Goal: Task Accomplishment & Management: Manage account settings

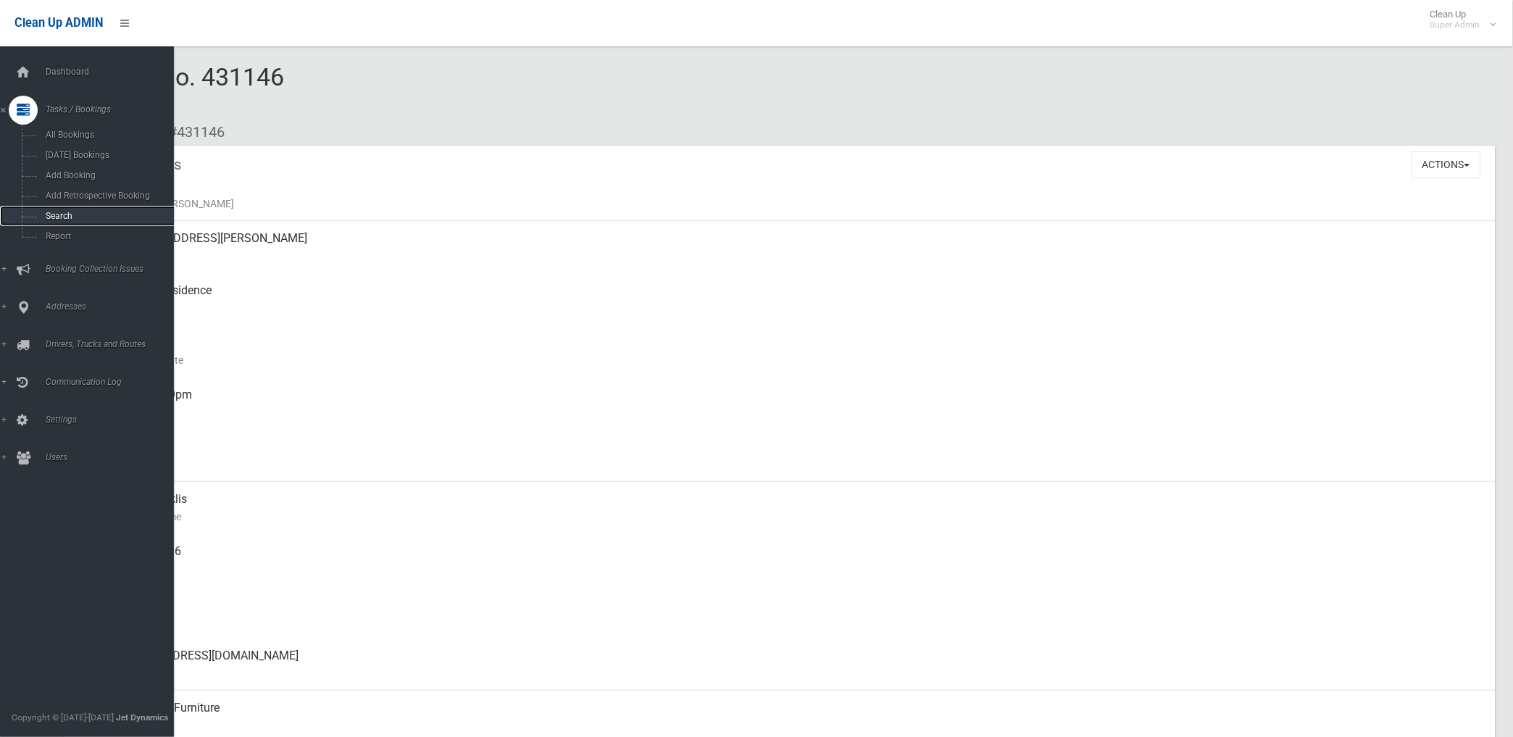
click at [67, 214] on span "Search" at bounding box center [107, 216] width 133 height 10
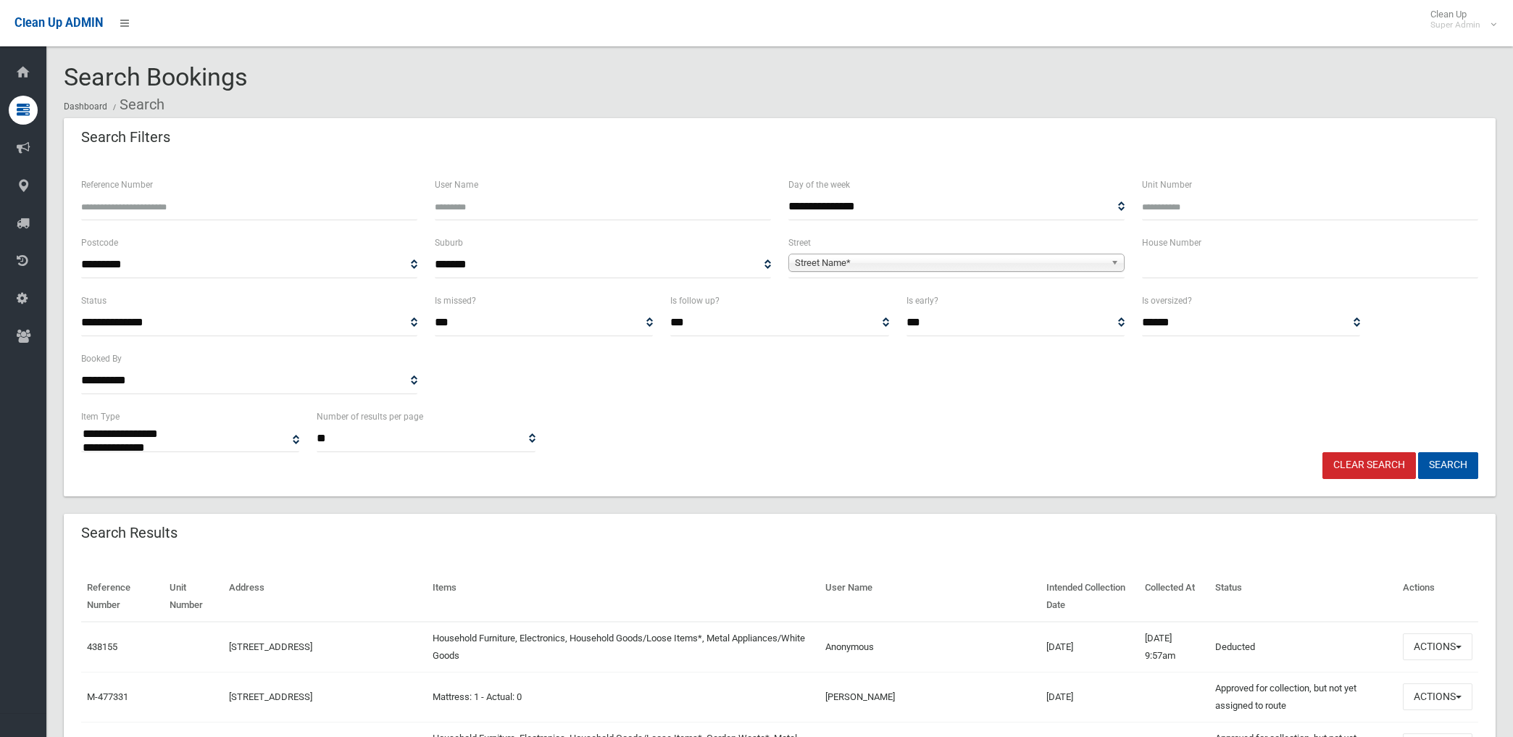
select select
click at [235, 207] on input "Reference Number" at bounding box center [249, 206] width 336 height 27
type input "******"
click at [1418, 452] on button "Search" at bounding box center [1448, 465] width 60 height 27
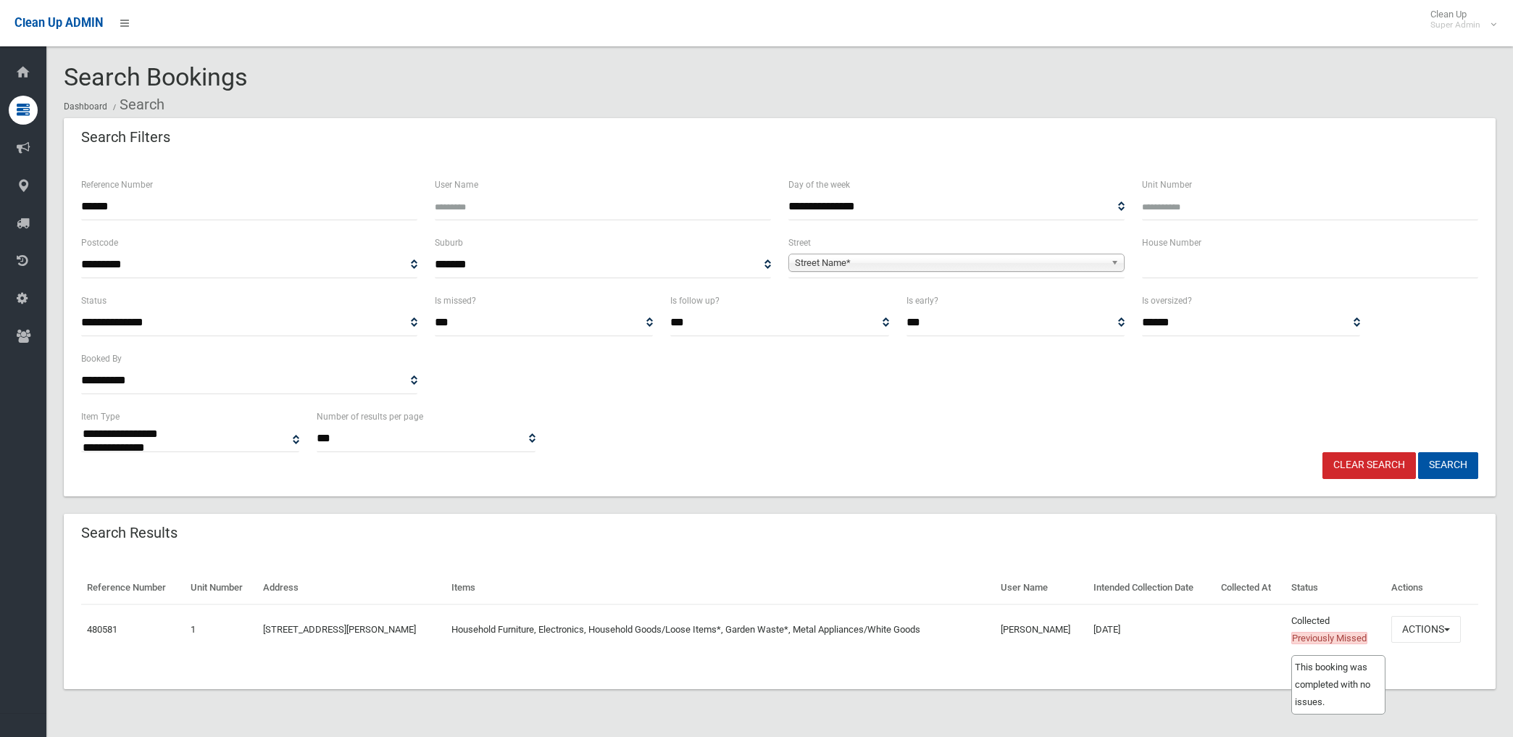
select select
click at [1446, 630] on button "Actions" at bounding box center [1426, 629] width 70 height 27
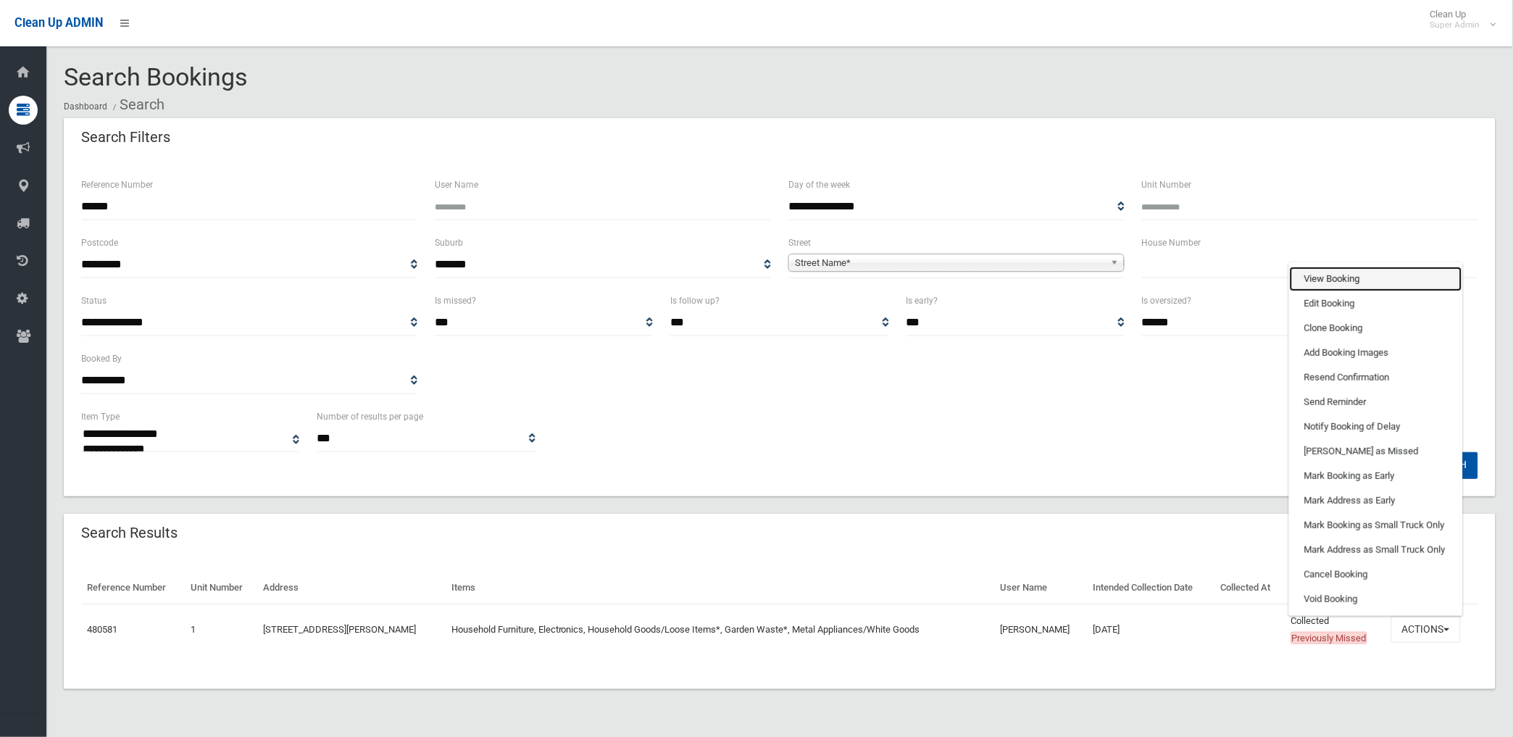
click at [1356, 277] on link "View Booking" at bounding box center [1376, 279] width 172 height 25
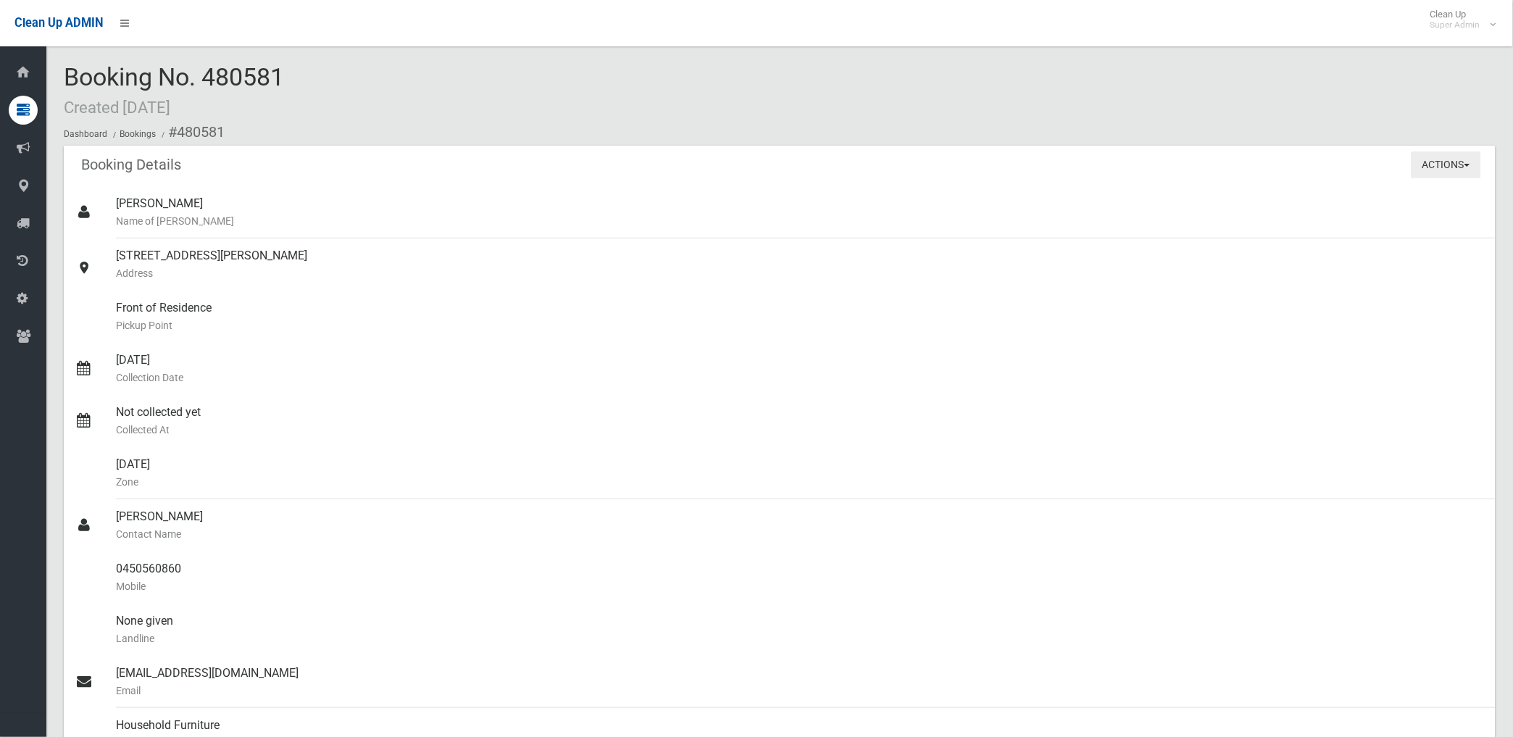
click at [1443, 164] on button "Actions" at bounding box center [1446, 164] width 70 height 27
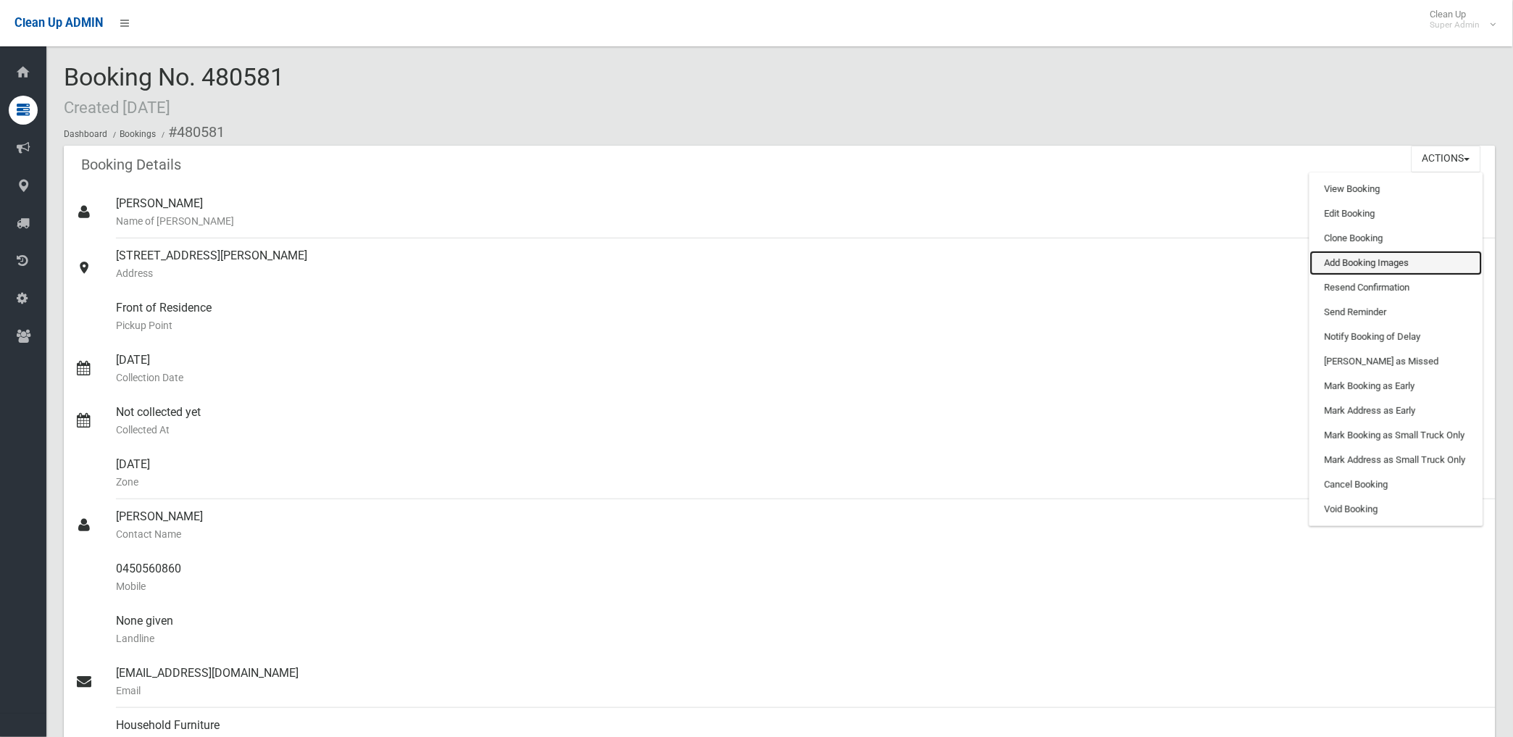
click at [1364, 259] on link "Add Booking Images" at bounding box center [1396, 263] width 172 height 25
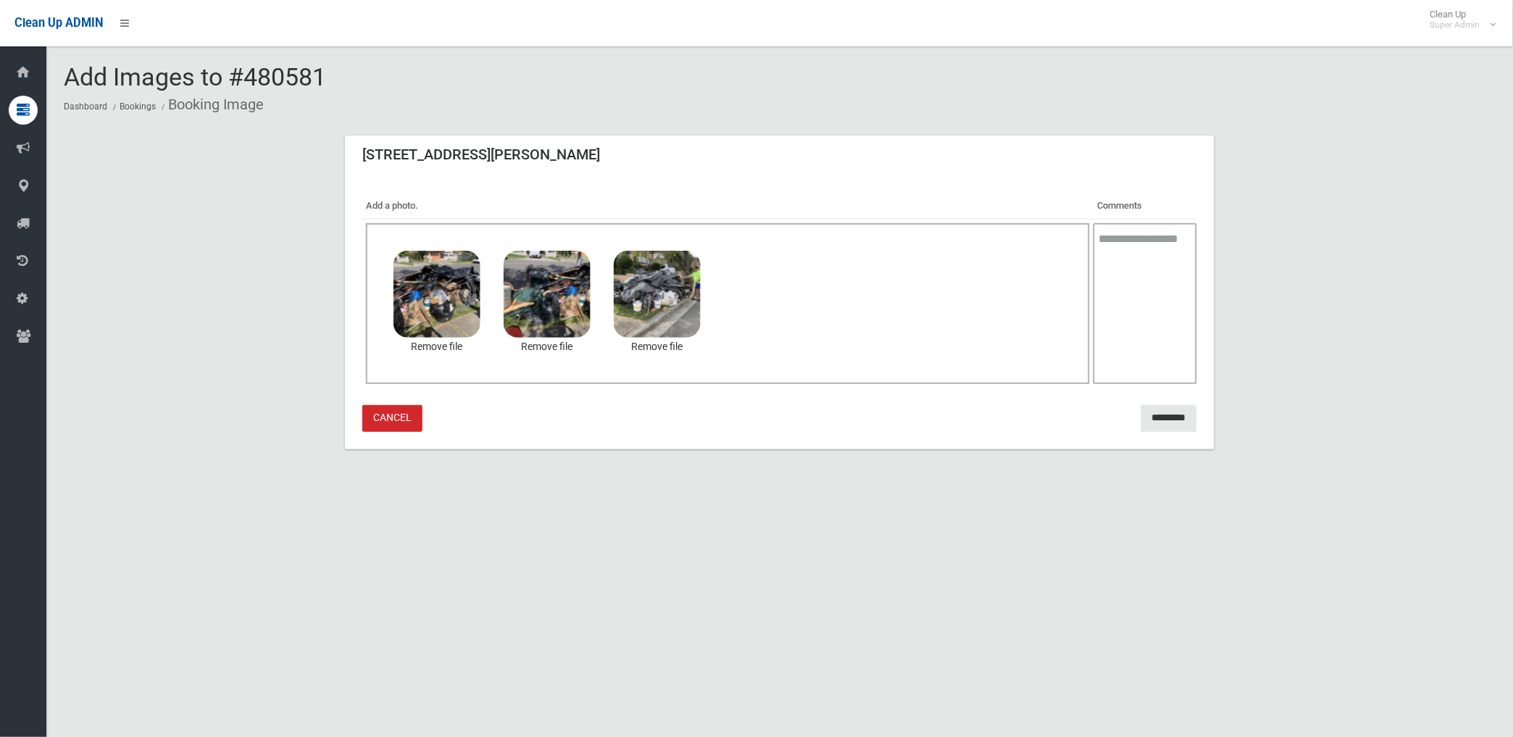
click at [1111, 284] on textarea at bounding box center [1145, 303] width 104 height 161
type textarea "**********"
click at [1178, 407] on input "*********" at bounding box center [1169, 418] width 56 height 27
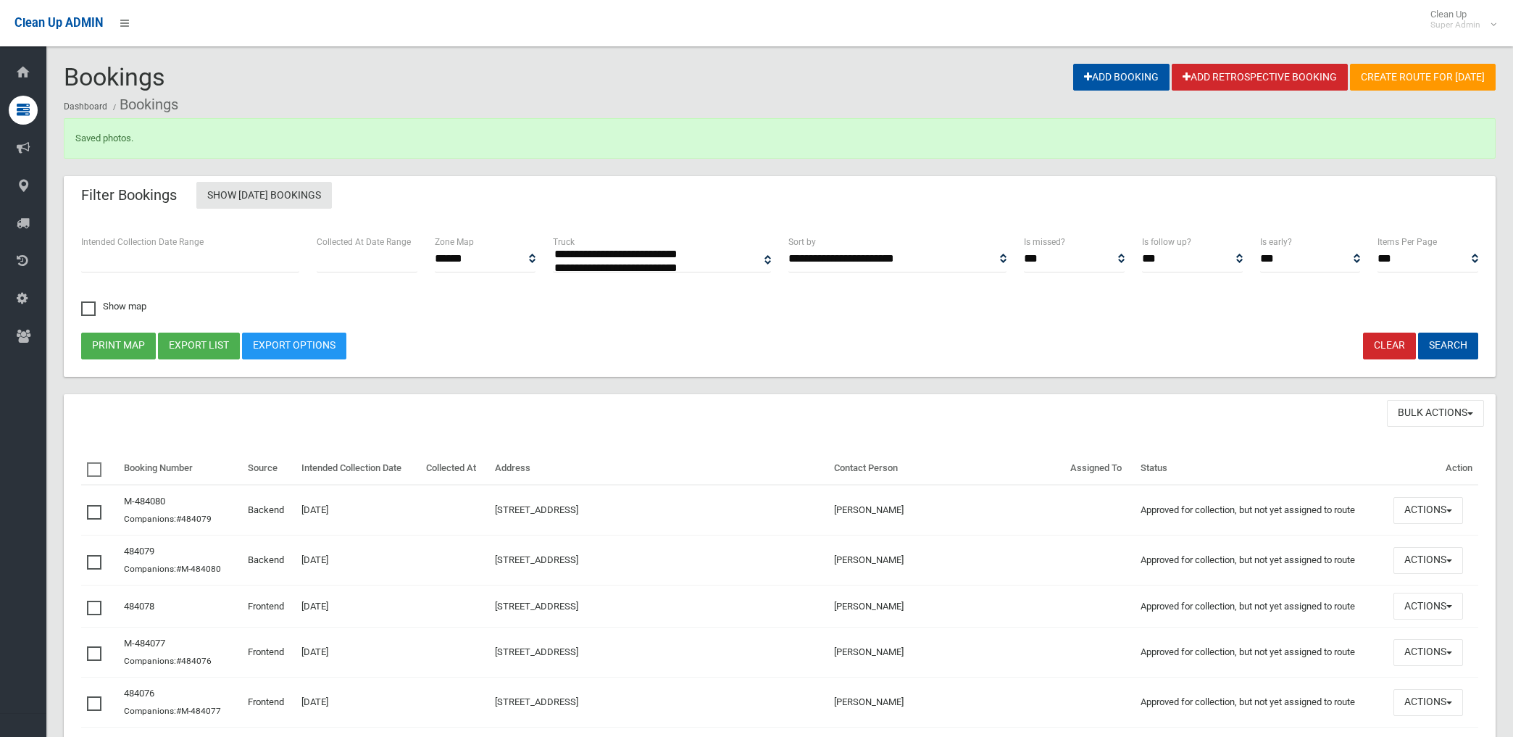
select select
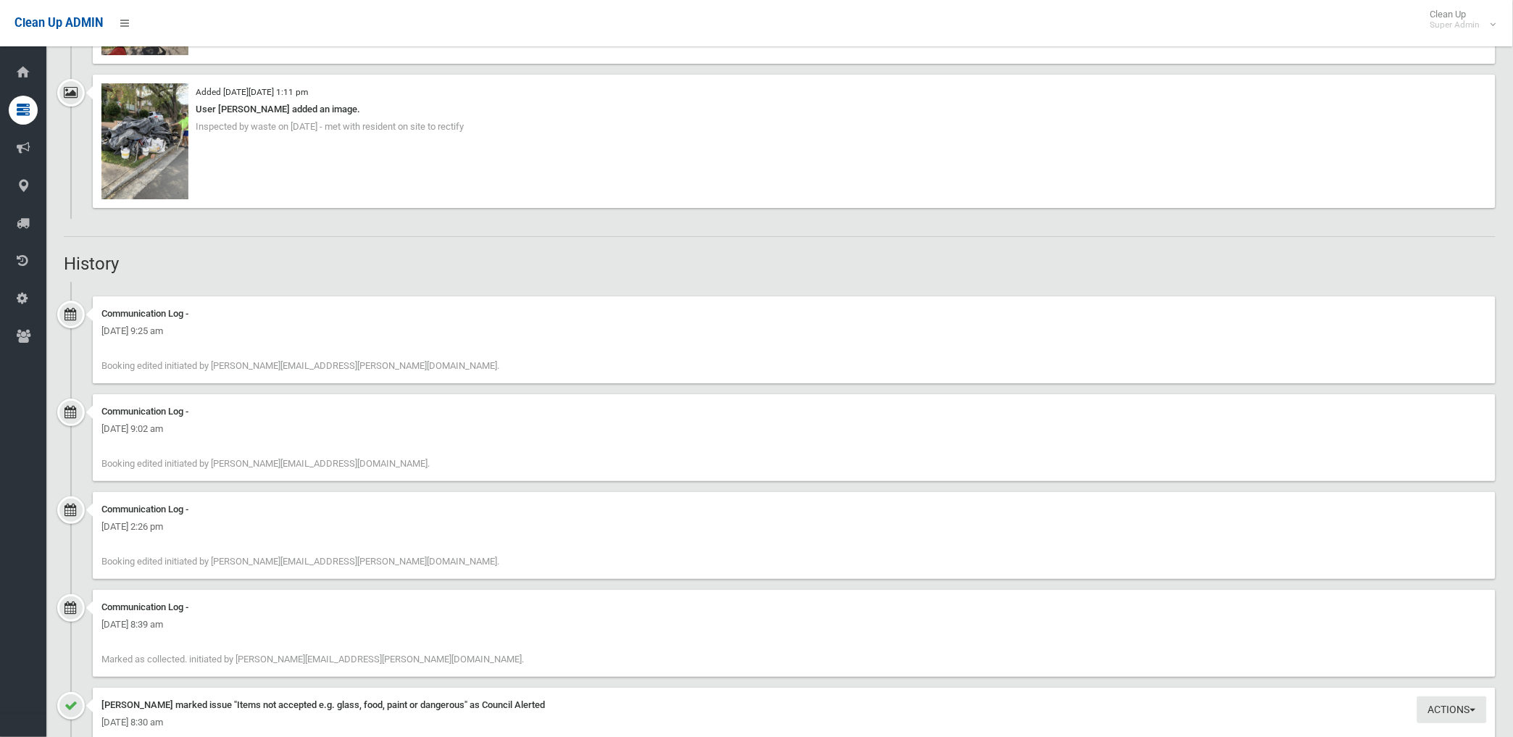
scroll to position [3381, 0]
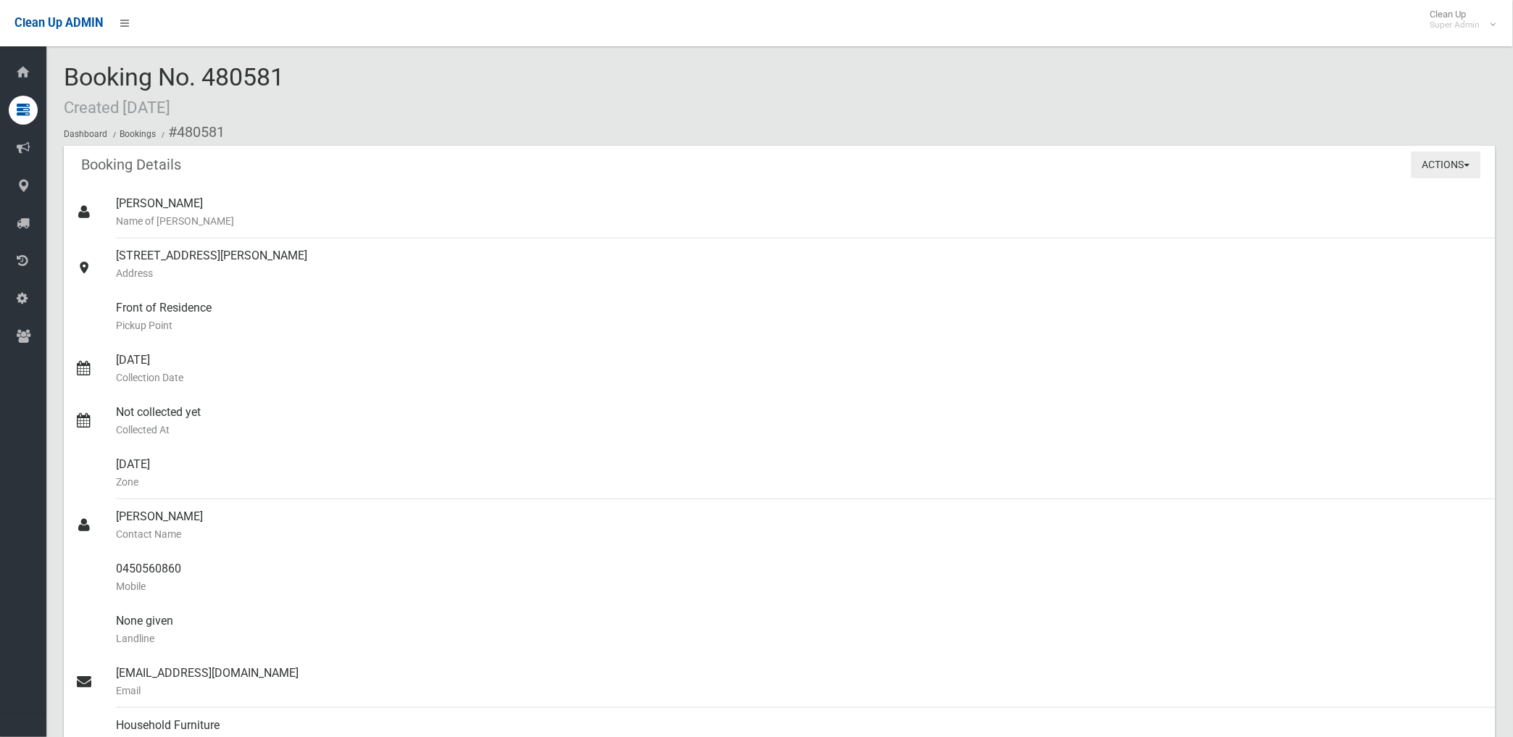
click at [1438, 163] on button "Actions" at bounding box center [1446, 164] width 70 height 27
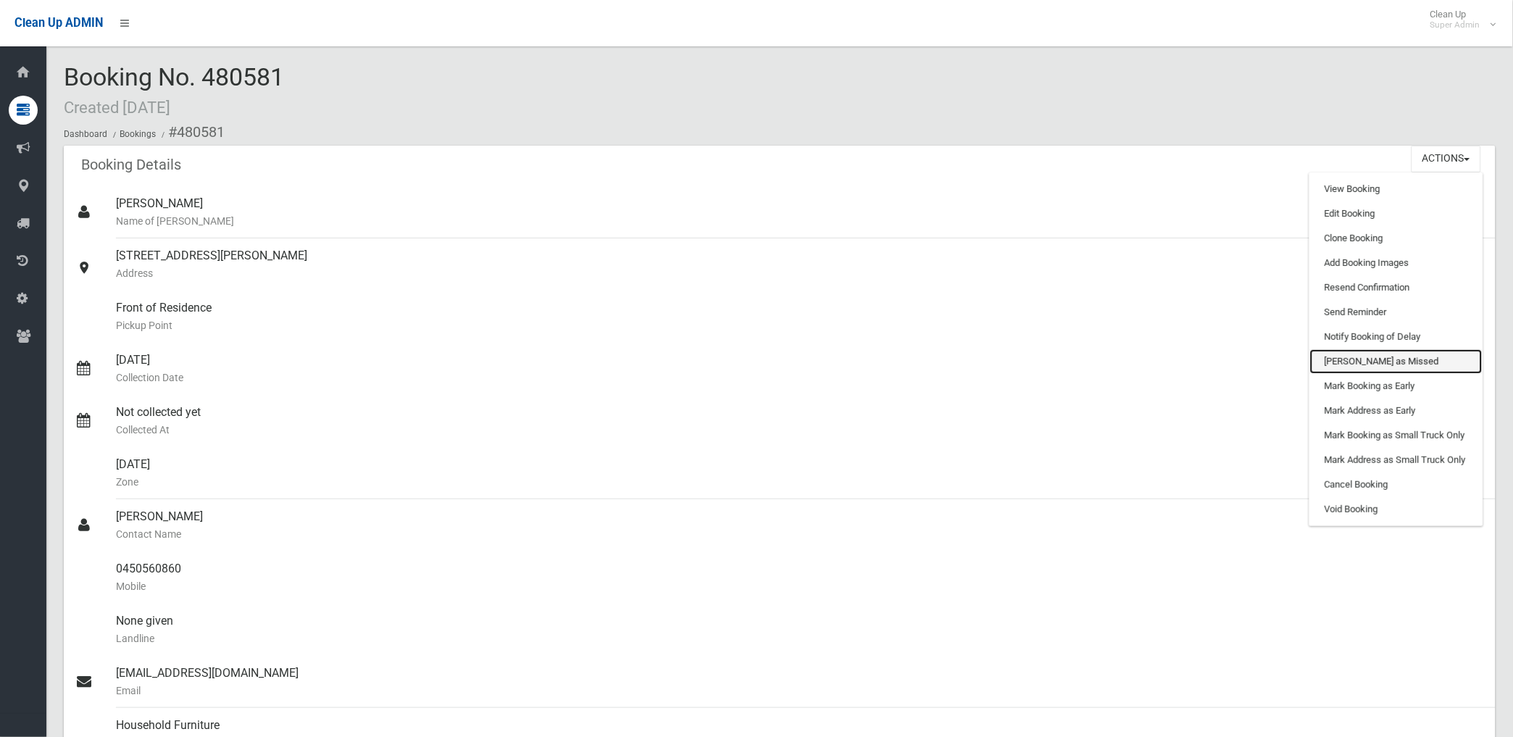
click at [1362, 358] on link "[PERSON_NAME] as Missed" at bounding box center [1396, 361] width 172 height 25
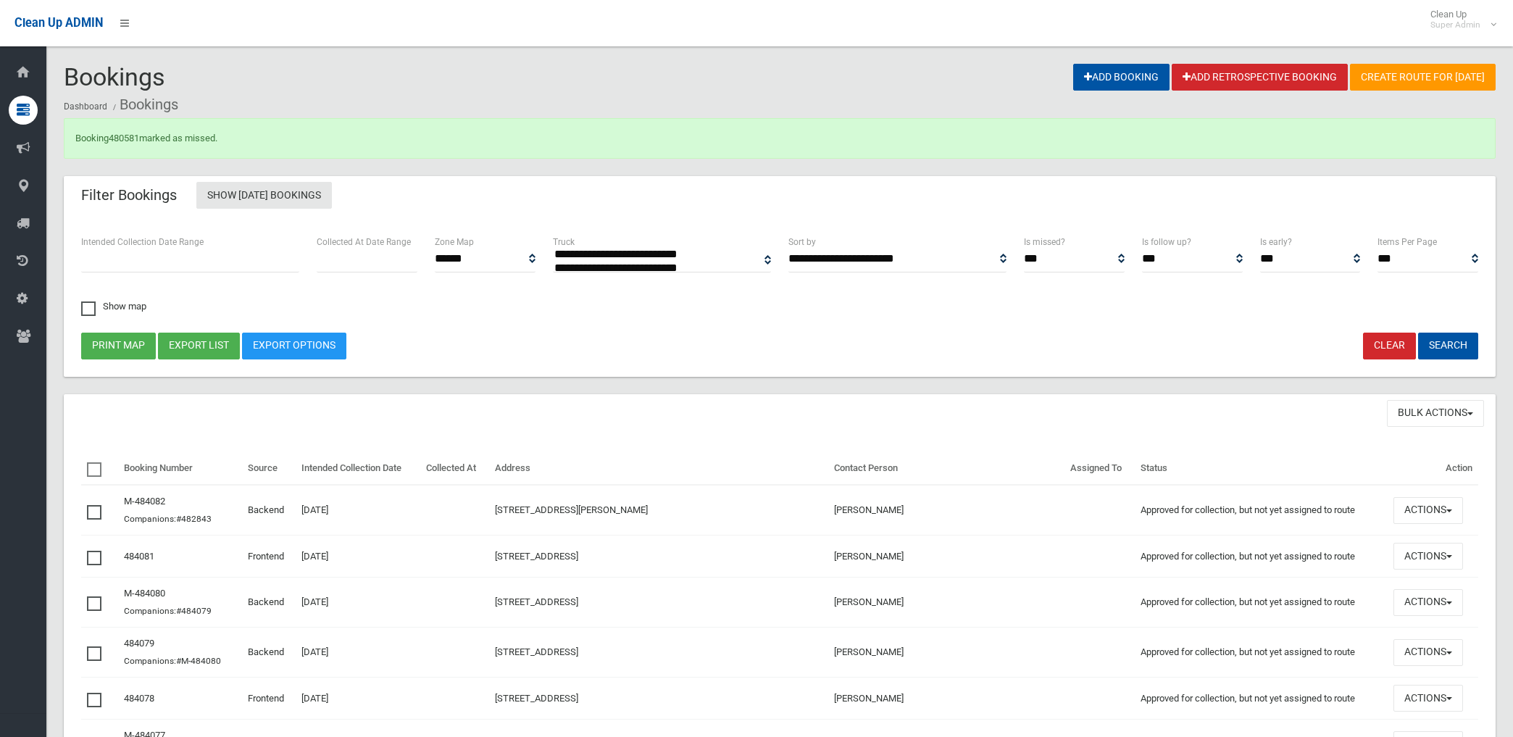
select select
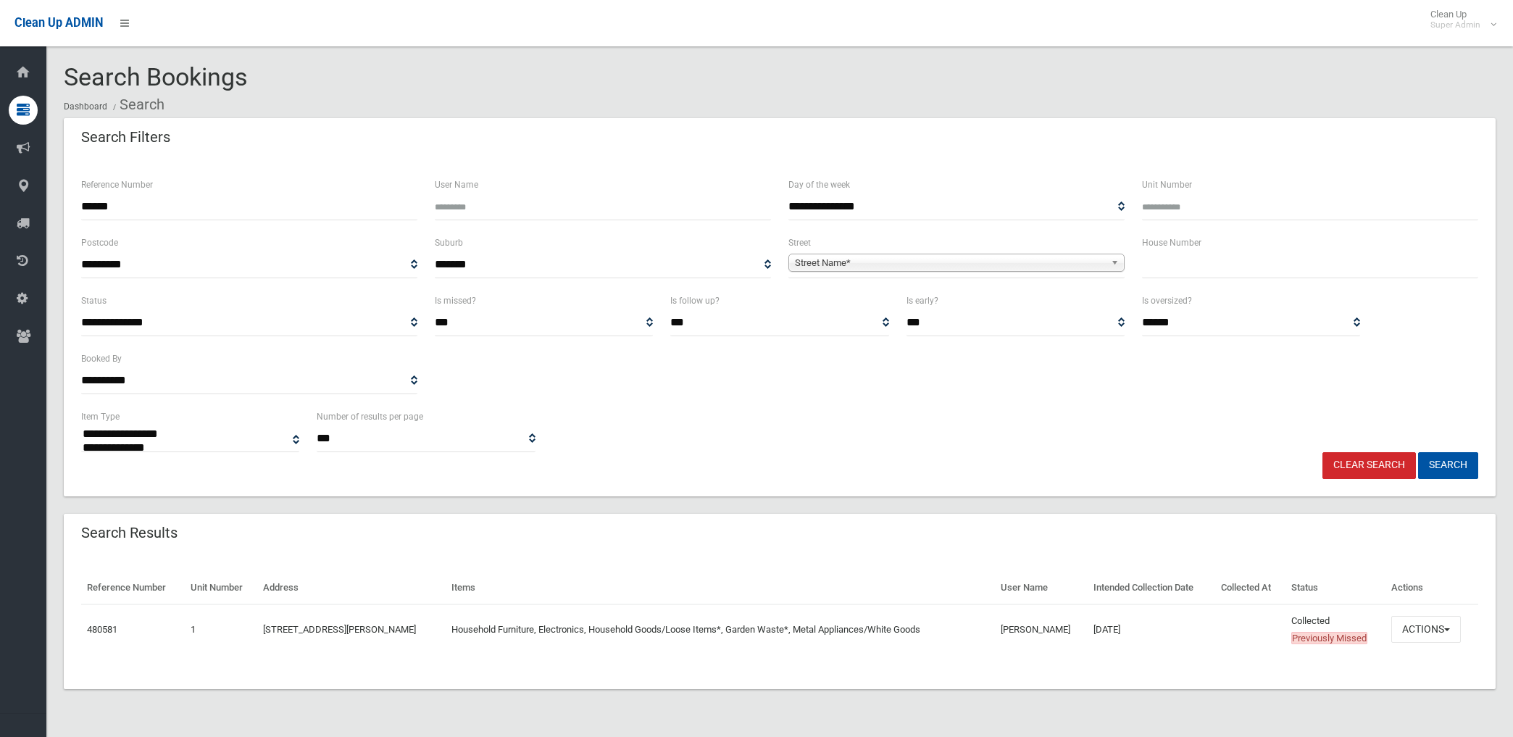
select select
click at [1430, 625] on button "Actions" at bounding box center [1426, 629] width 70 height 27
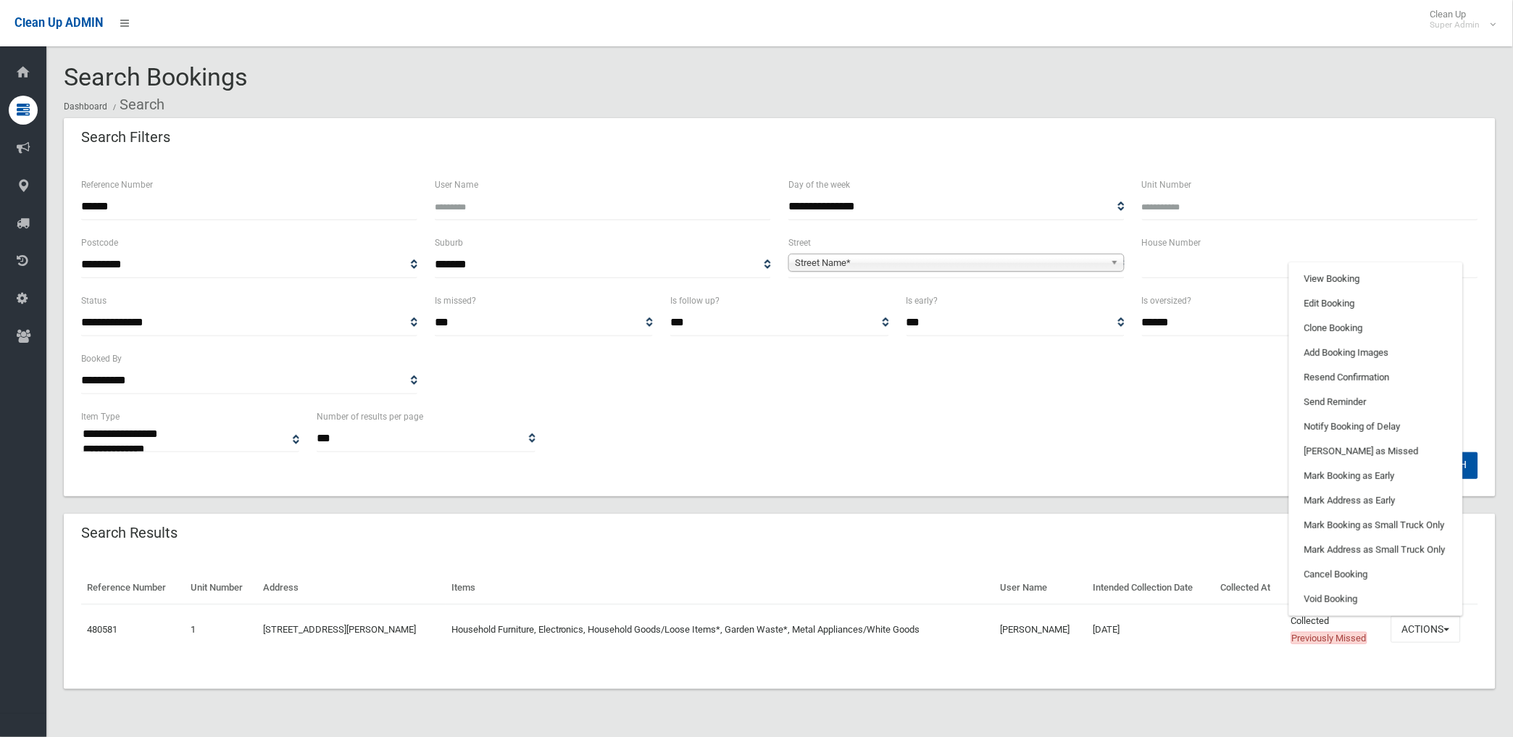
click at [1346, 265] on ul "View Booking Edit Booking Clone Booking Add Booking Images Resend Confirmation …" at bounding box center [1376, 439] width 174 height 354
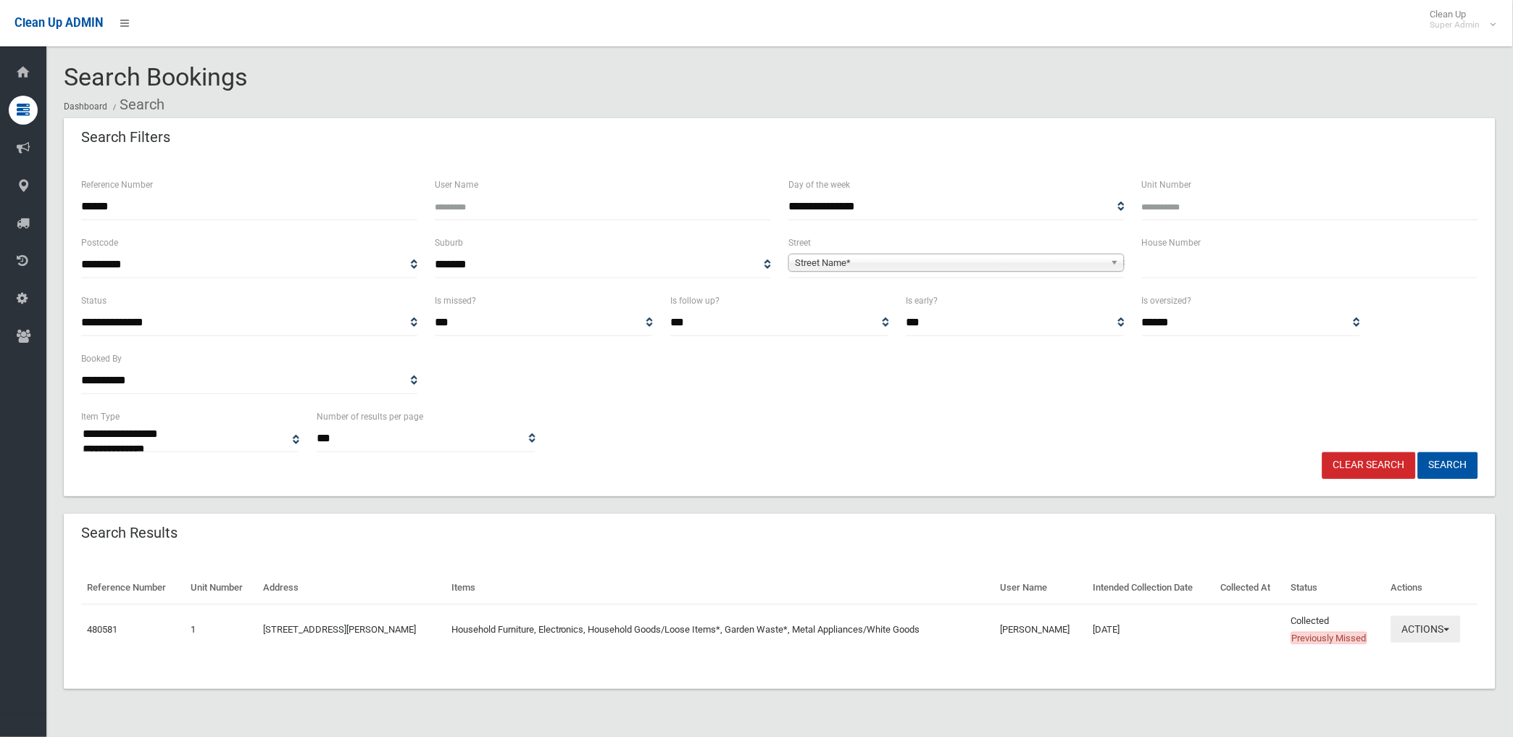
click at [1425, 634] on button "Actions" at bounding box center [1426, 629] width 70 height 27
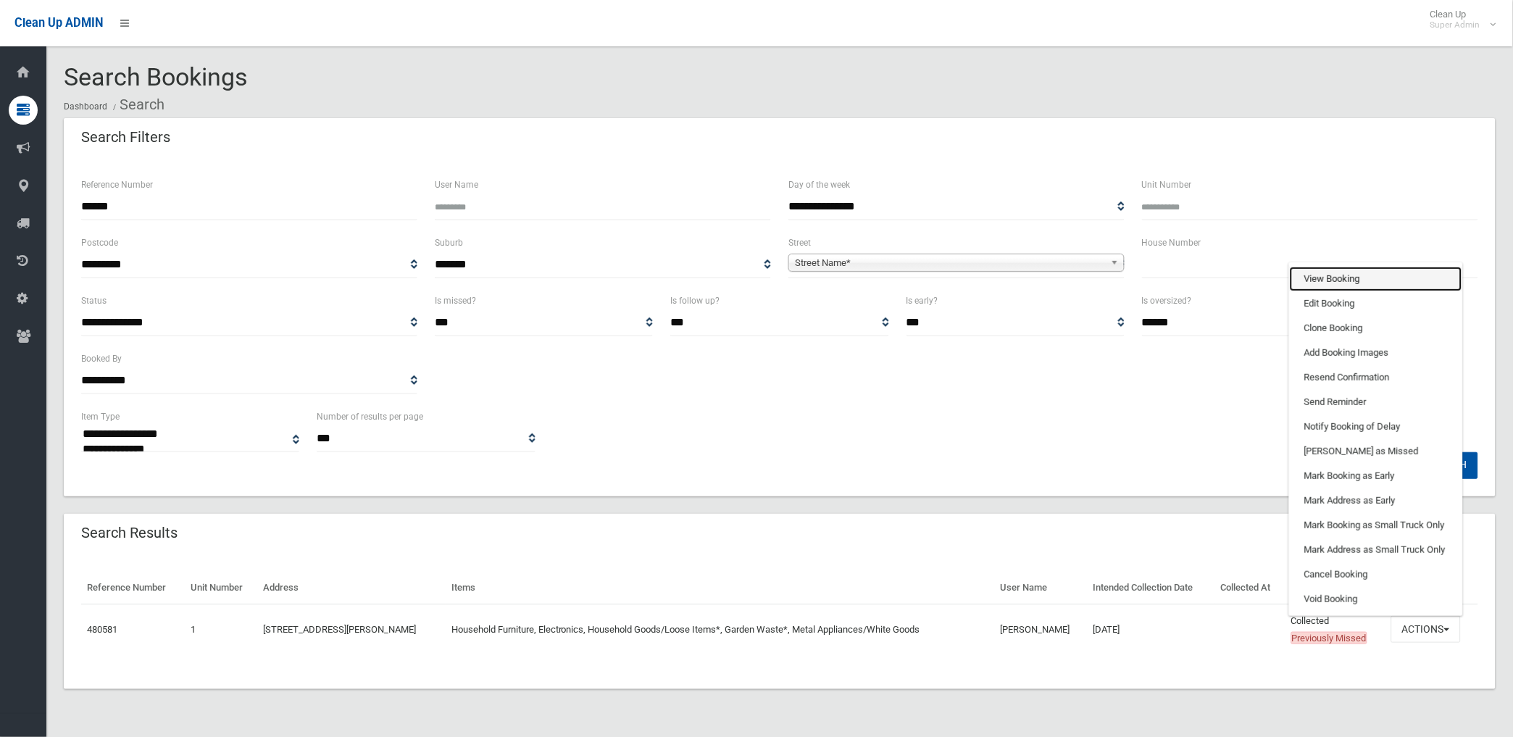
click at [1351, 279] on link "View Booking" at bounding box center [1376, 279] width 172 height 25
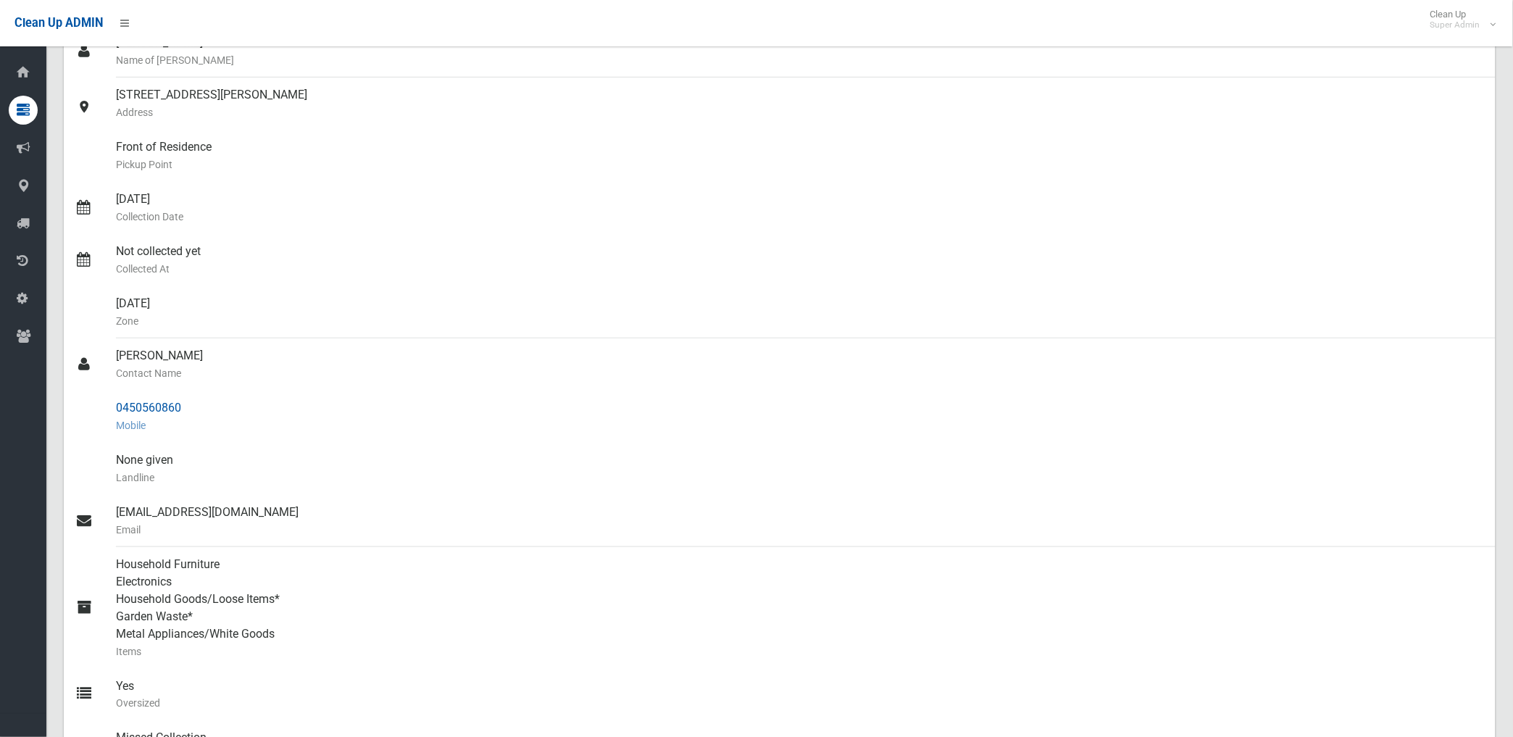
scroll to position [322, 0]
